Goal: Contribute content: Contribute content

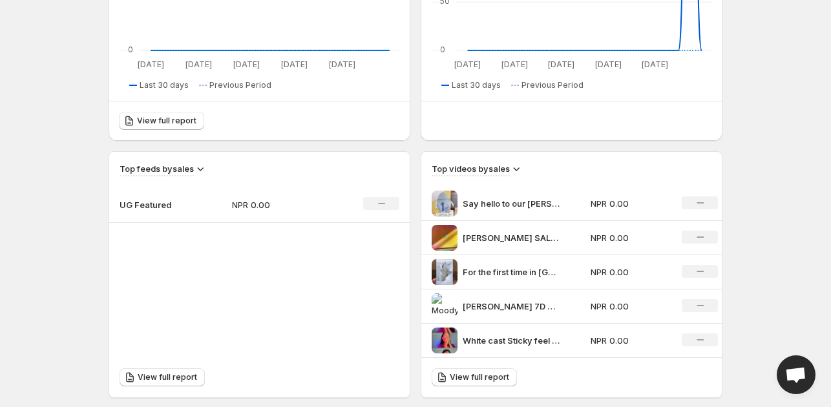
scroll to position [194, 0]
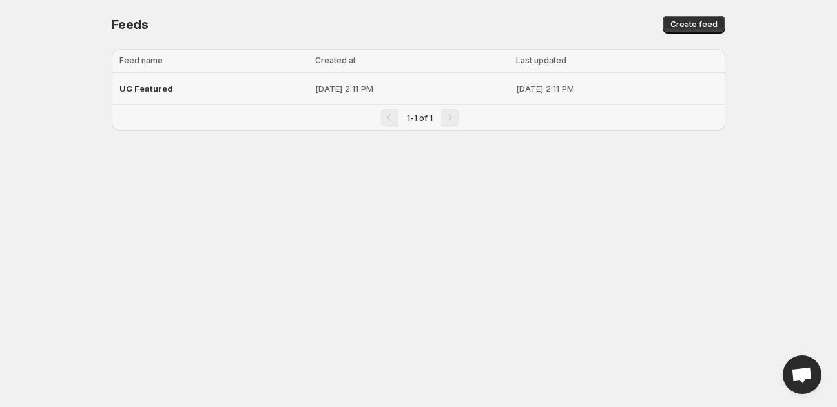
click at [516, 90] on p "[DATE] 2:11 PM" at bounding box center [617, 88] width 202 height 13
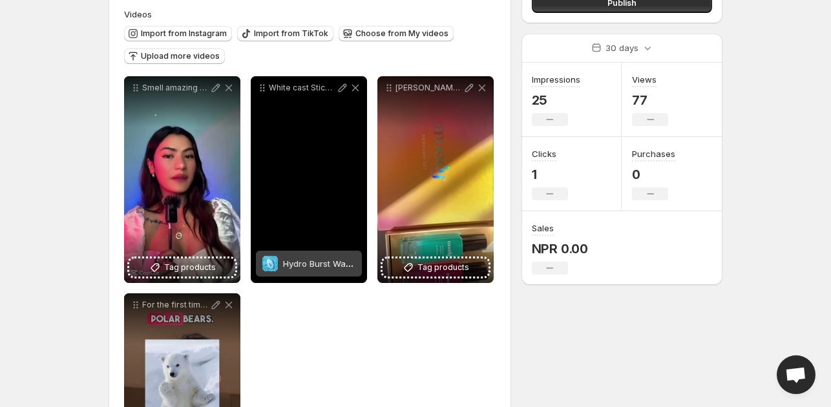
scroll to position [129, 0]
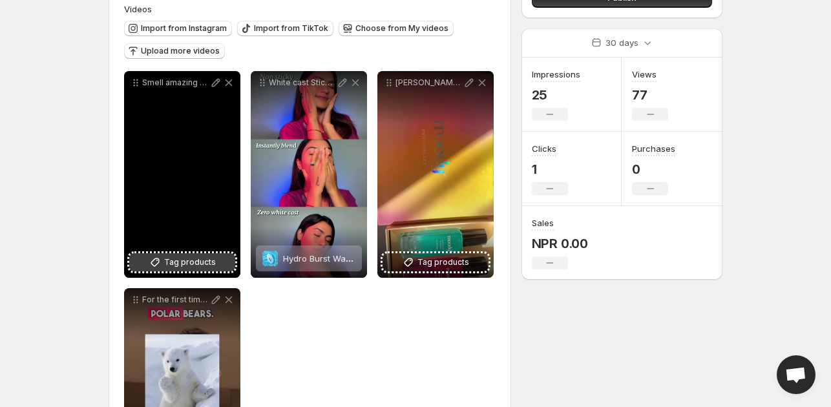
click at [196, 268] on span "Tag products" at bounding box center [190, 262] width 52 height 13
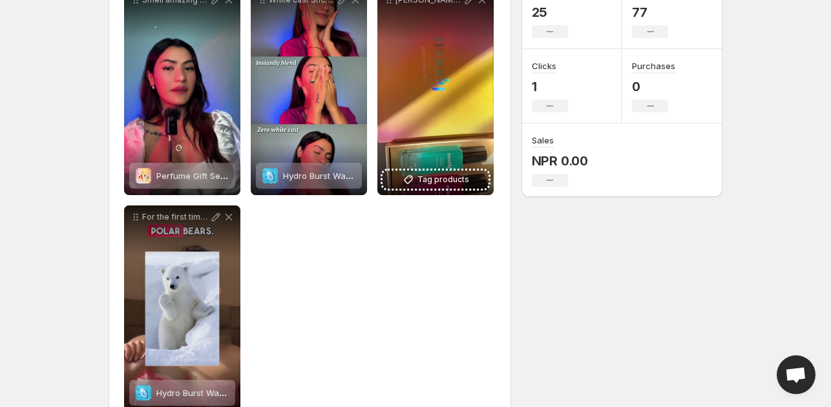
scroll to position [248, 0]
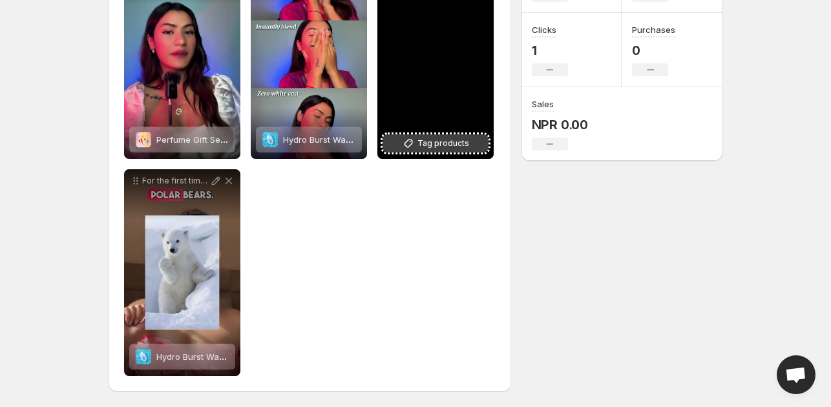
click at [444, 147] on span "Tag products" at bounding box center [443, 143] width 52 height 13
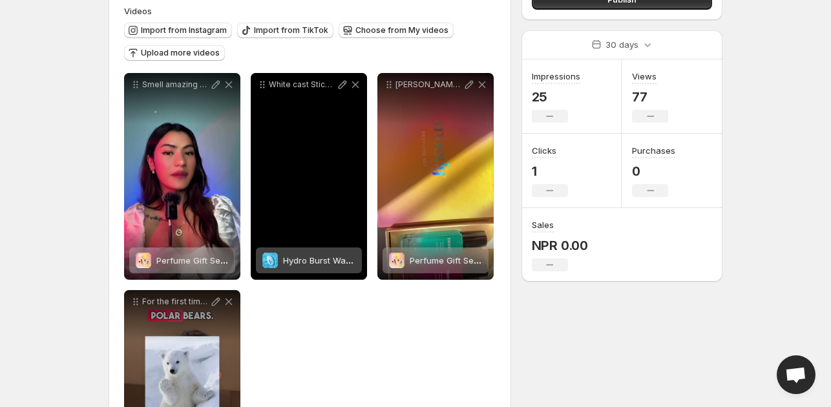
scroll to position [119, 0]
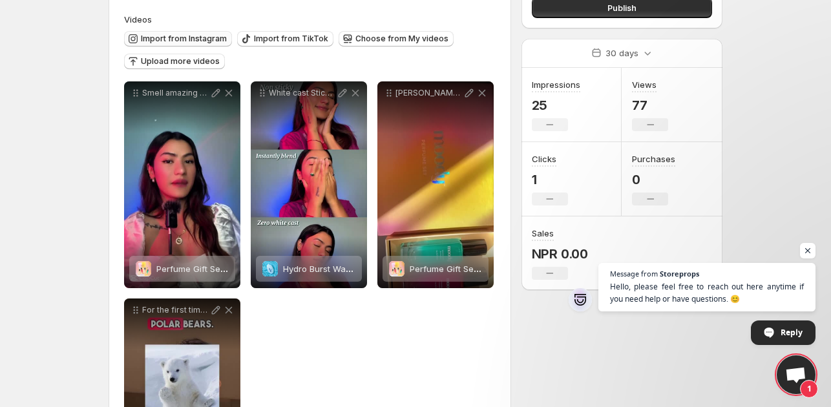
click at [173, 39] on span "Import from Instagram" at bounding box center [184, 39] width 86 height 10
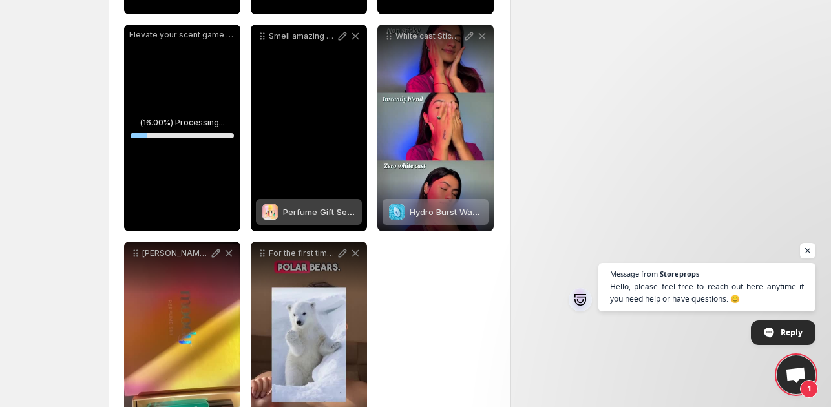
scroll to position [830, 0]
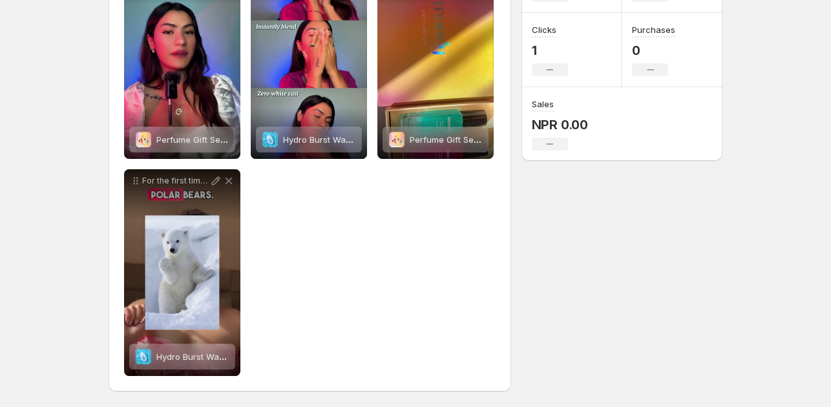
scroll to position [119, 0]
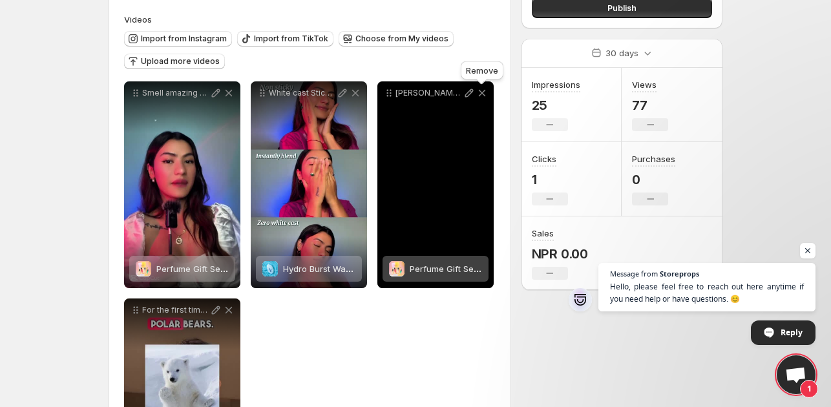
click at [484, 95] on icon at bounding box center [481, 93] width 13 height 13
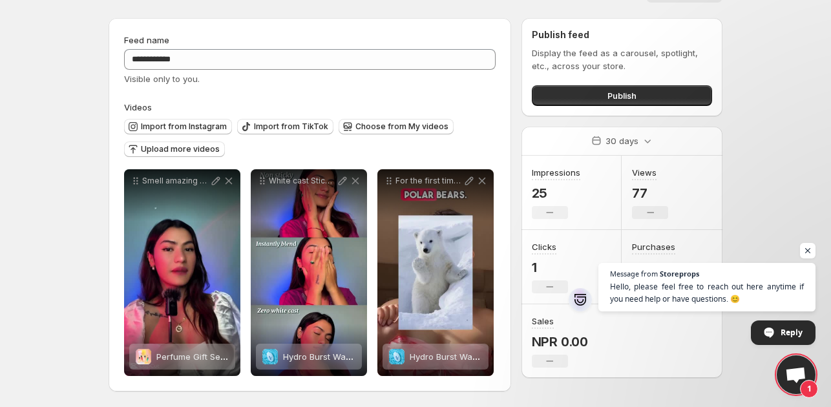
scroll to position [31, 0]
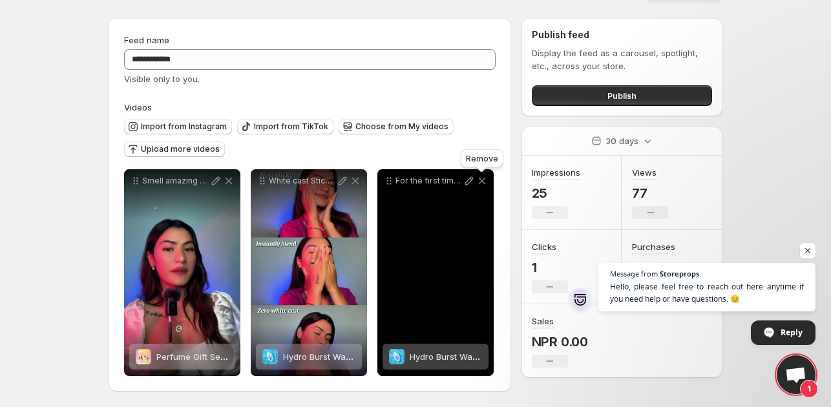
click at [485, 180] on icon at bounding box center [481, 180] width 13 height 13
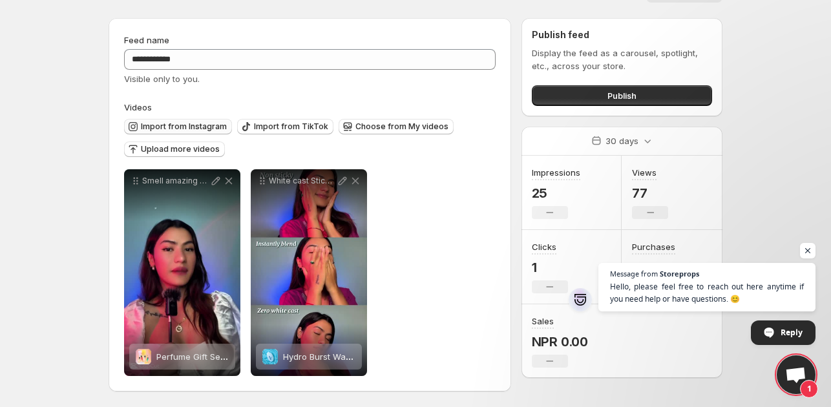
click at [160, 119] on button "Import from Instagram" at bounding box center [178, 127] width 108 height 16
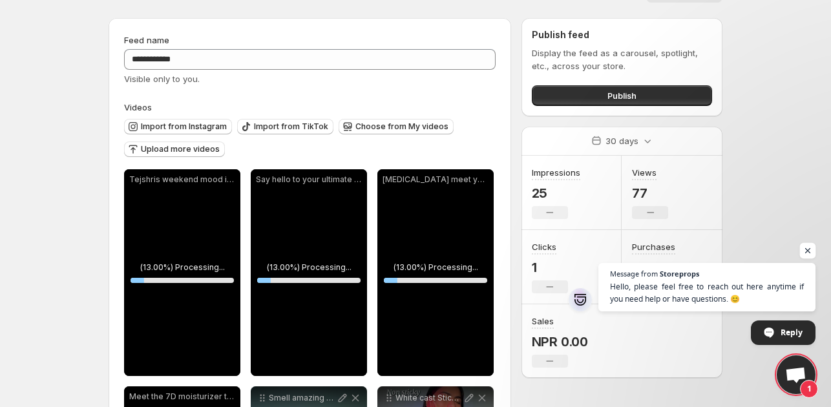
click at [804, 249] on span "Open chat" at bounding box center [808, 251] width 16 height 16
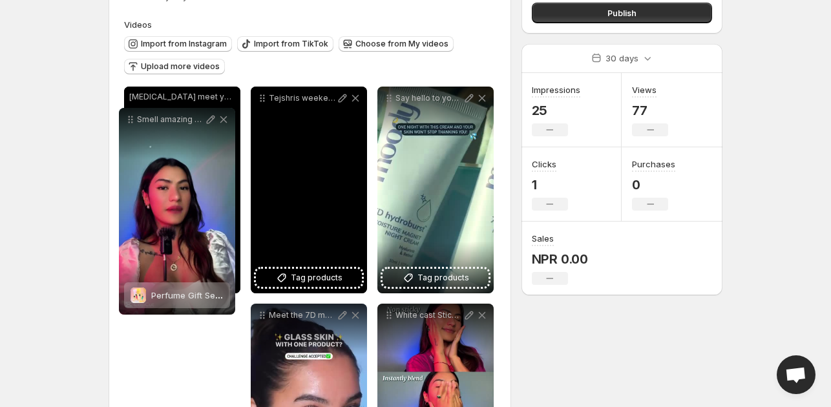
scroll to position [0, 0]
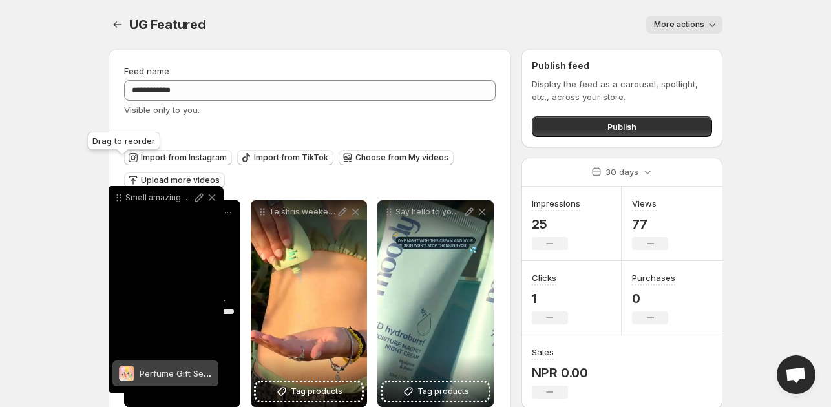
drag, startPoint x: 264, startPoint y: 183, endPoint x: 121, endPoint y: 201, distance: 143.8
click at [121, 201] on icon at bounding box center [118, 197] width 13 height 13
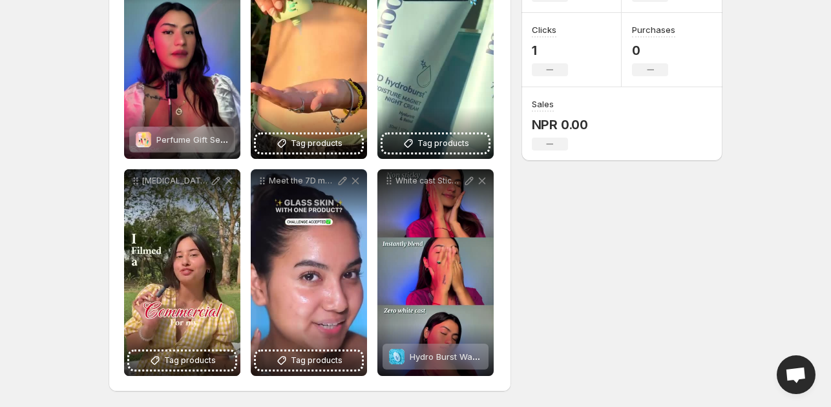
scroll to position [119, 0]
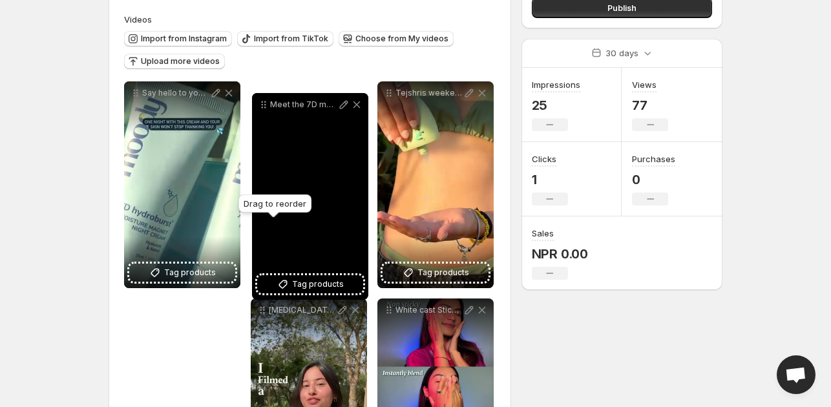
drag, startPoint x: 262, startPoint y: 315, endPoint x: 264, endPoint y: 108, distance: 207.4
click at [264, 108] on icon at bounding box center [263, 104] width 13 height 13
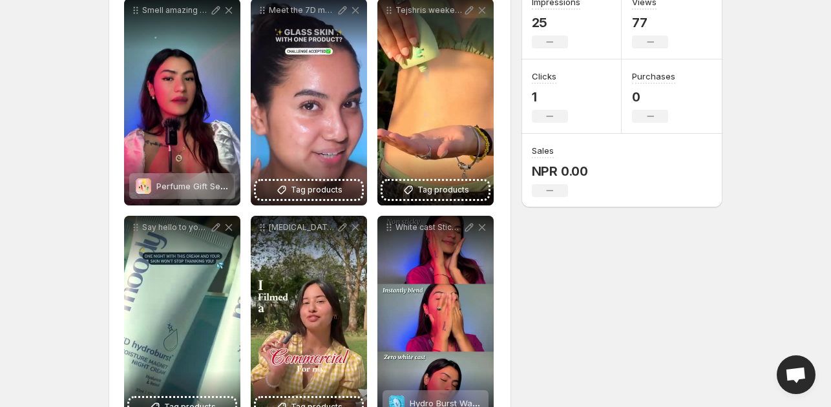
scroll to position [248, 0]
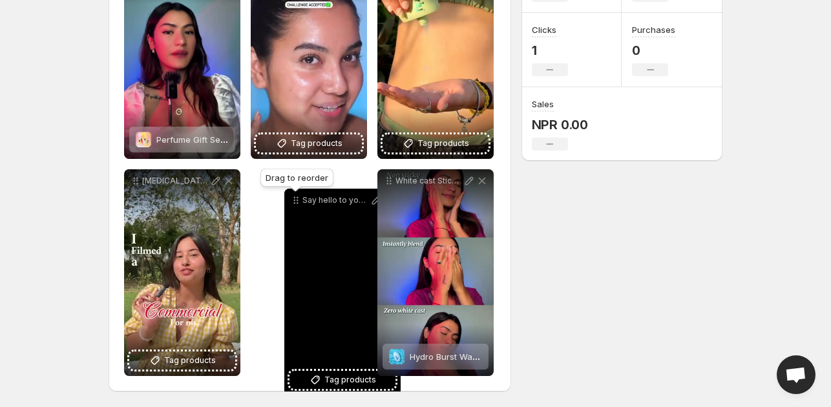
drag, startPoint x: 137, startPoint y: 186, endPoint x: 297, endPoint y: 205, distance: 161.4
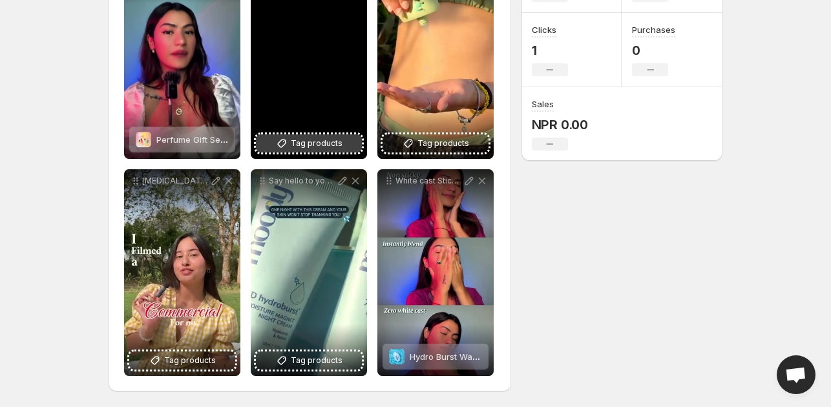
click at [293, 143] on span "Tag products" at bounding box center [317, 143] width 52 height 13
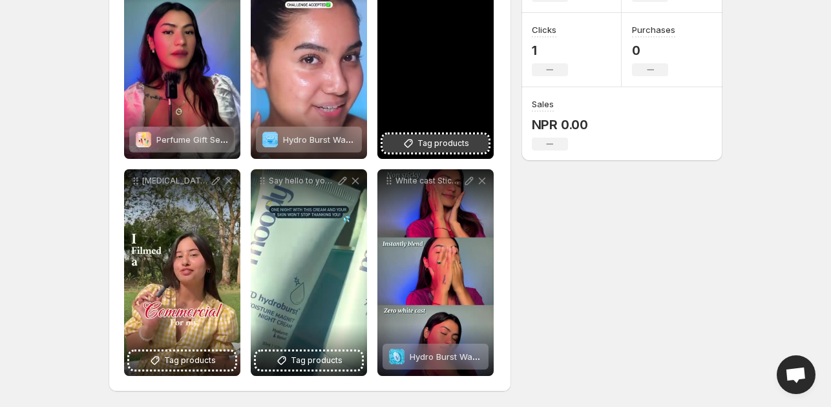
click at [442, 141] on span "Tag products" at bounding box center [443, 143] width 52 height 13
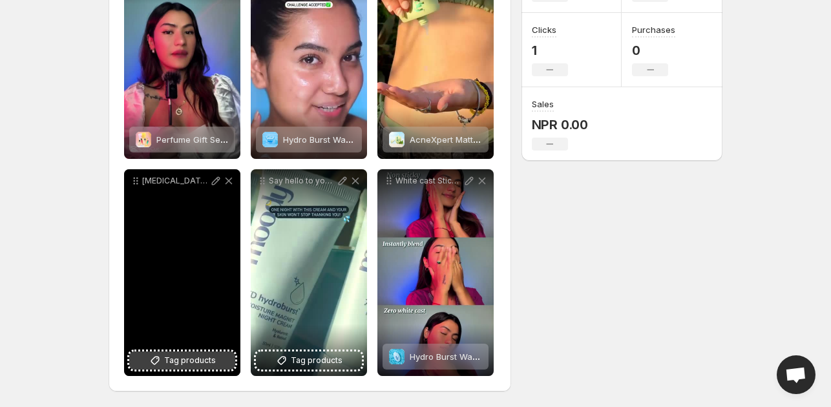
click at [171, 359] on span "Tag products" at bounding box center [190, 360] width 52 height 13
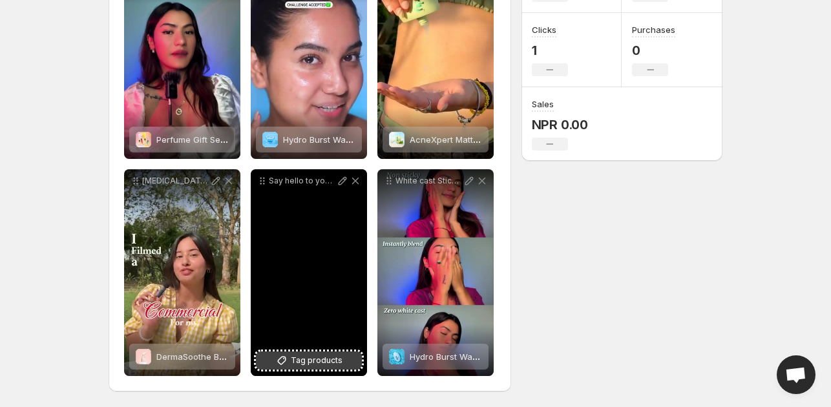
click at [317, 364] on span "Tag products" at bounding box center [317, 360] width 52 height 13
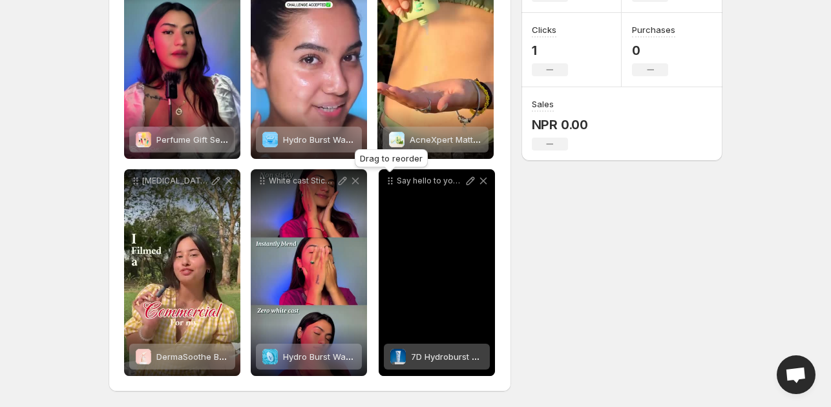
drag, startPoint x: 264, startPoint y: 185, endPoint x: 391, endPoint y: 185, distance: 127.3
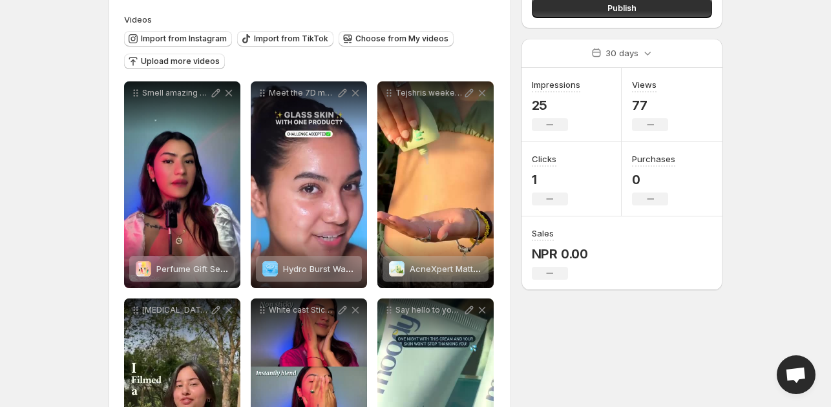
scroll to position [54, 0]
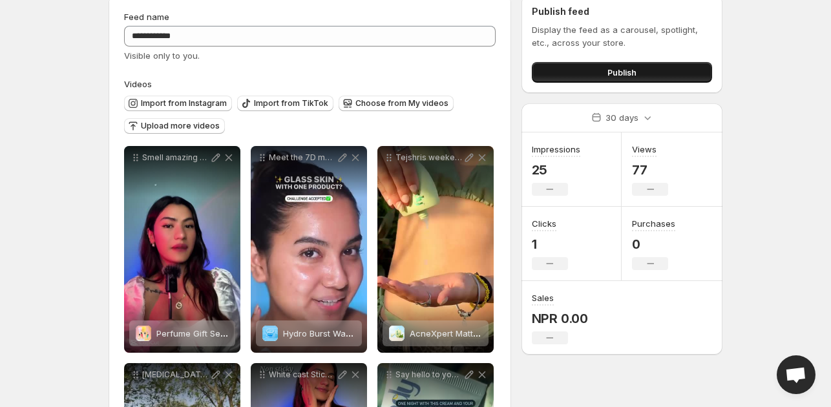
click at [639, 67] on button "Publish" at bounding box center [622, 72] width 180 height 21
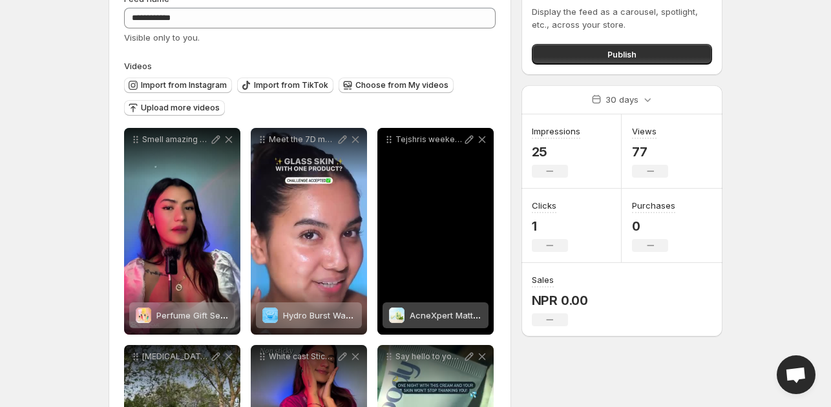
scroll to position [54, 0]
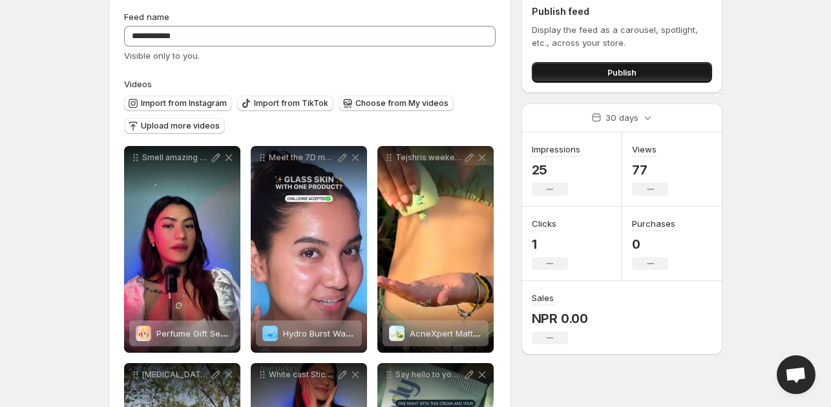
click at [605, 77] on button "Publish" at bounding box center [622, 72] width 180 height 21
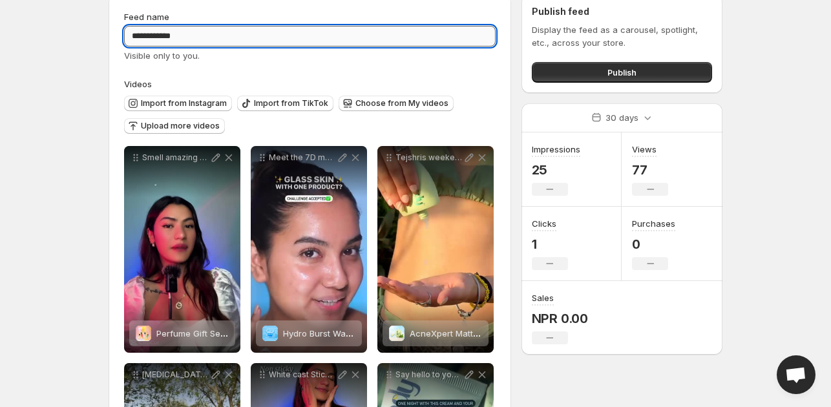
click at [142, 34] on input "**********" at bounding box center [309, 36] width 371 height 21
type input "**********"
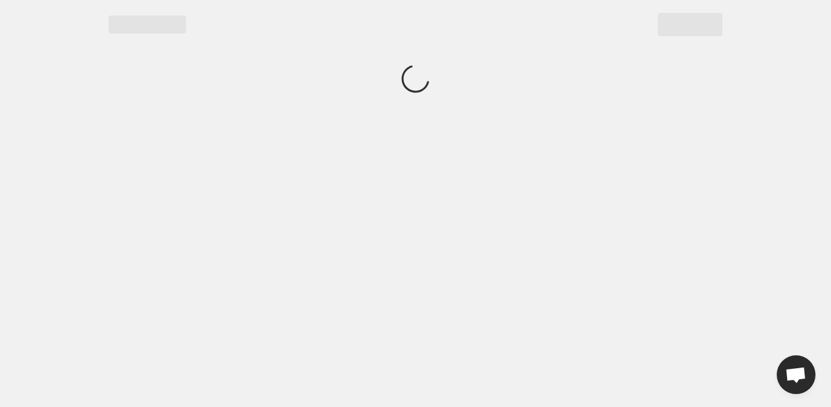
scroll to position [0, 0]
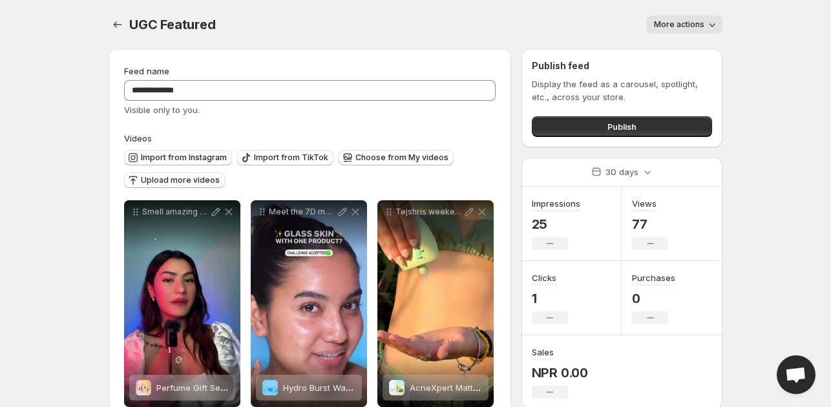
click at [220, 156] on span "Import from Instagram" at bounding box center [184, 157] width 86 height 10
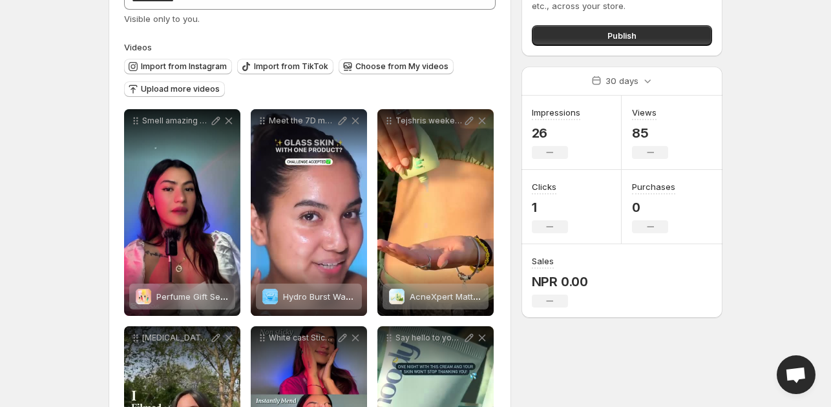
scroll to position [129, 0]
